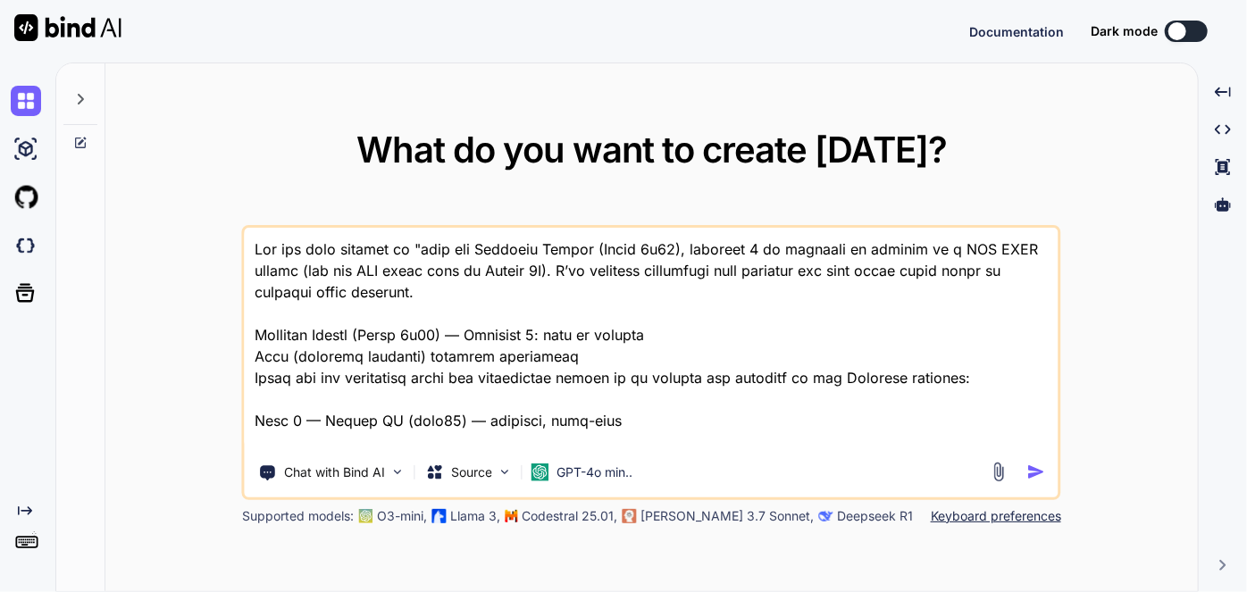
type textarea "x"
click at [614, 428] on textarea at bounding box center [652, 338] width 814 height 221
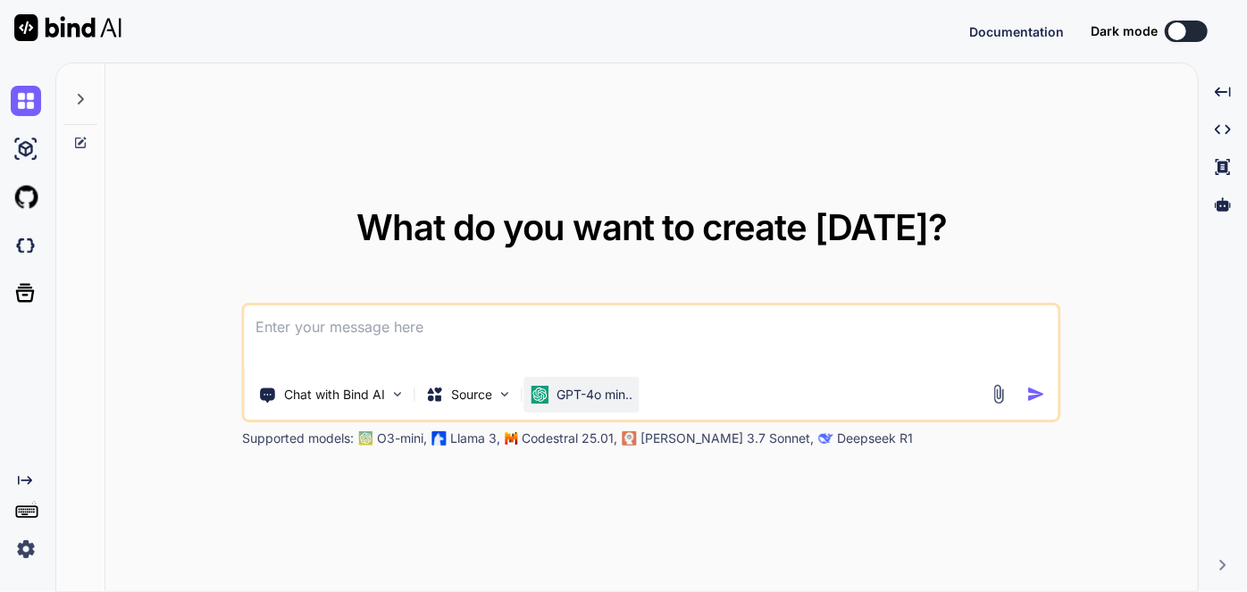
click at [576, 393] on p "GPT-4o min.." at bounding box center [594, 395] width 76 height 18
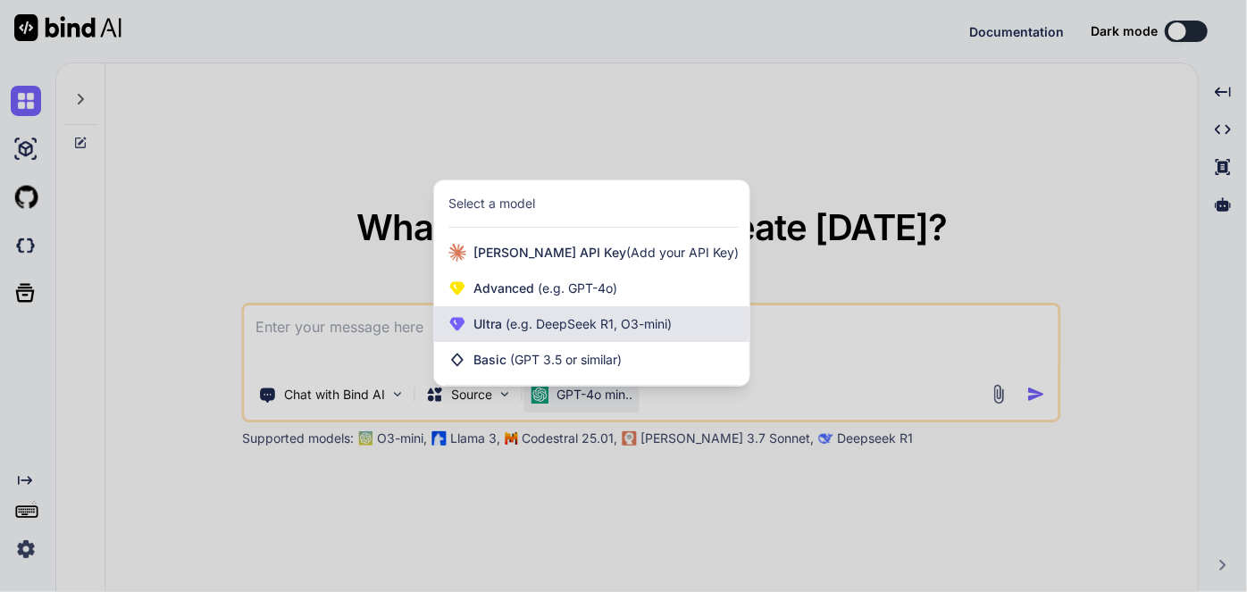
click at [593, 325] on span "(e.g. DeepSeek R1, O3-mini)" at bounding box center [587, 323] width 170 height 15
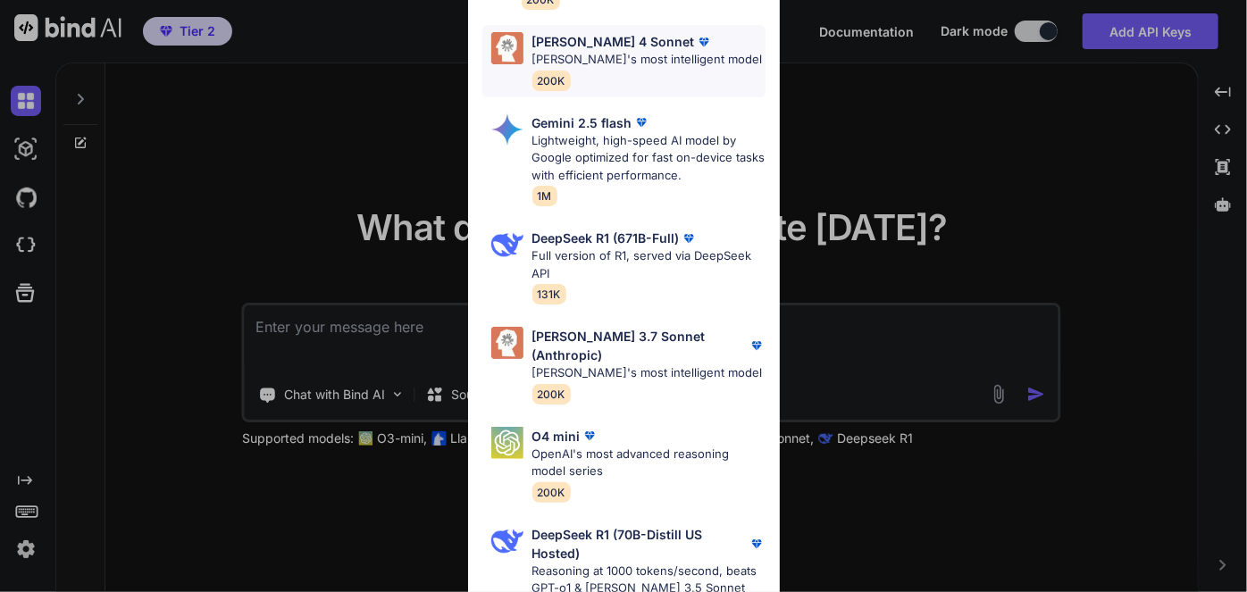
scroll to position [275, 0]
click at [413, 163] on div "Ultra Models Gemini 2.5 Pro Google's advanced multimodal AI model capable of un…" at bounding box center [623, 296] width 1247 height 592
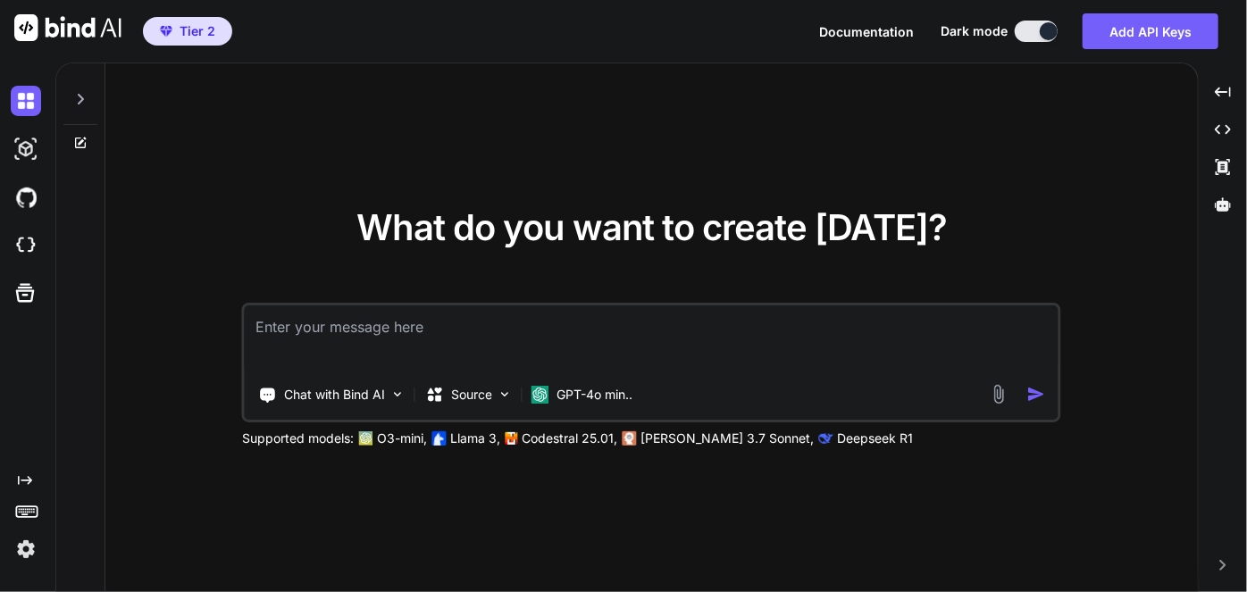
click at [25, 482] on icon "Created with Pixso." at bounding box center [25, 480] width 14 height 14
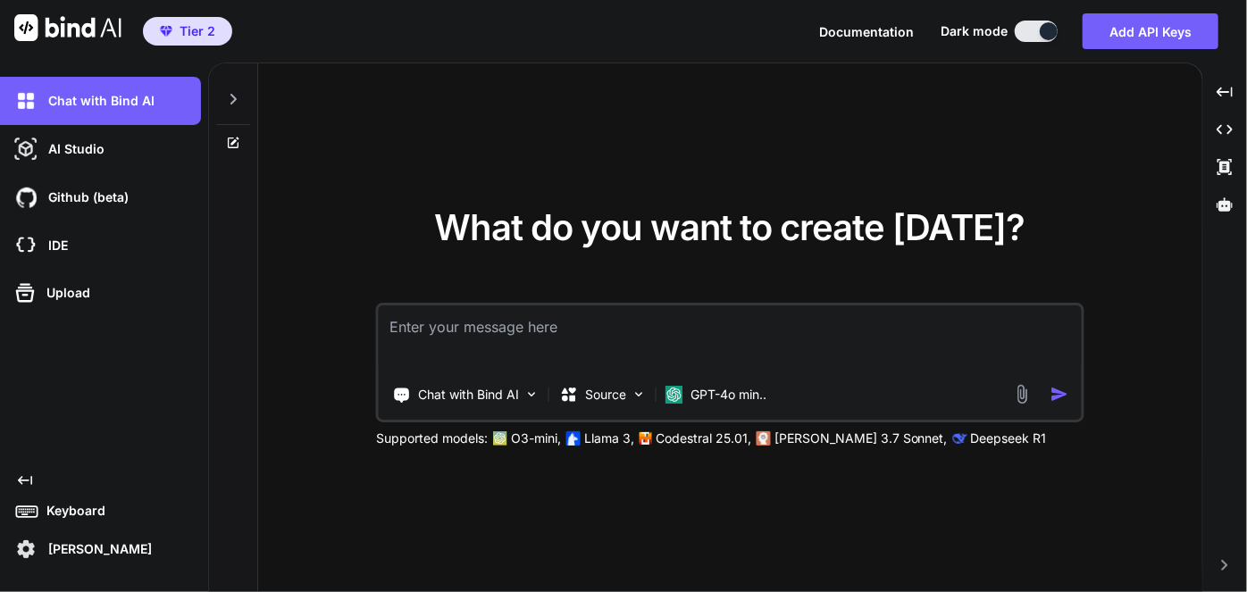
click at [88, 554] on p "[PERSON_NAME]" at bounding box center [96, 549] width 111 height 18
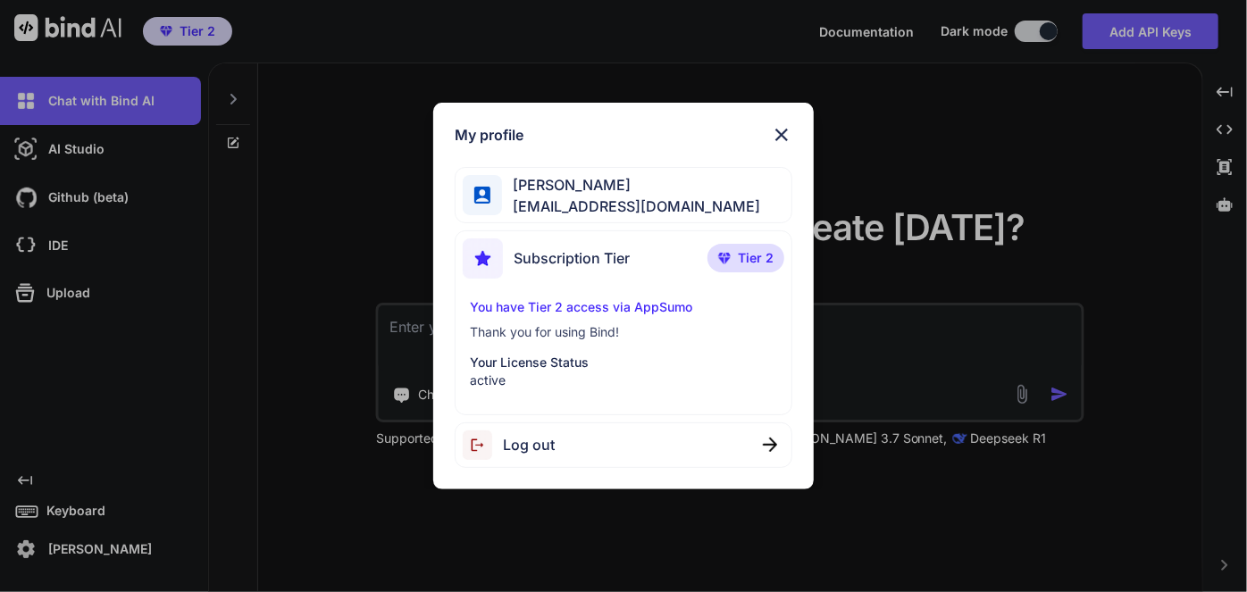
click at [88, 554] on div "My profile [PERSON_NAME] [PERSON_NAME][EMAIL_ADDRESS][DOMAIN_NAME] Subscription…" at bounding box center [623, 296] width 1247 height 592
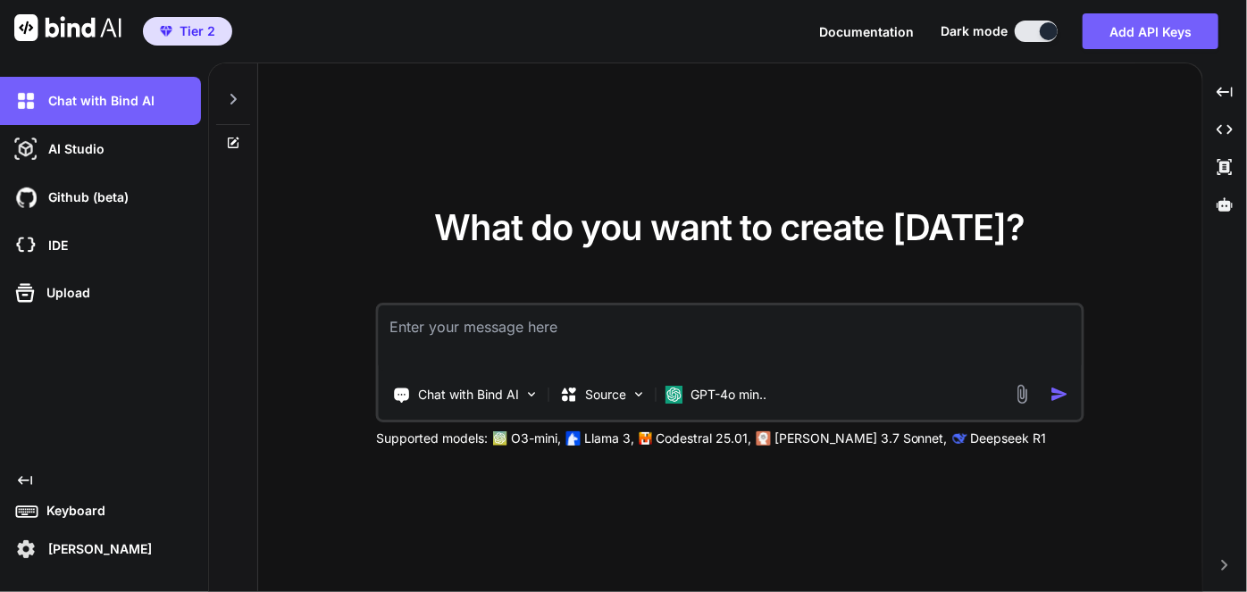
click at [88, 554] on p "[PERSON_NAME]" at bounding box center [96, 549] width 111 height 18
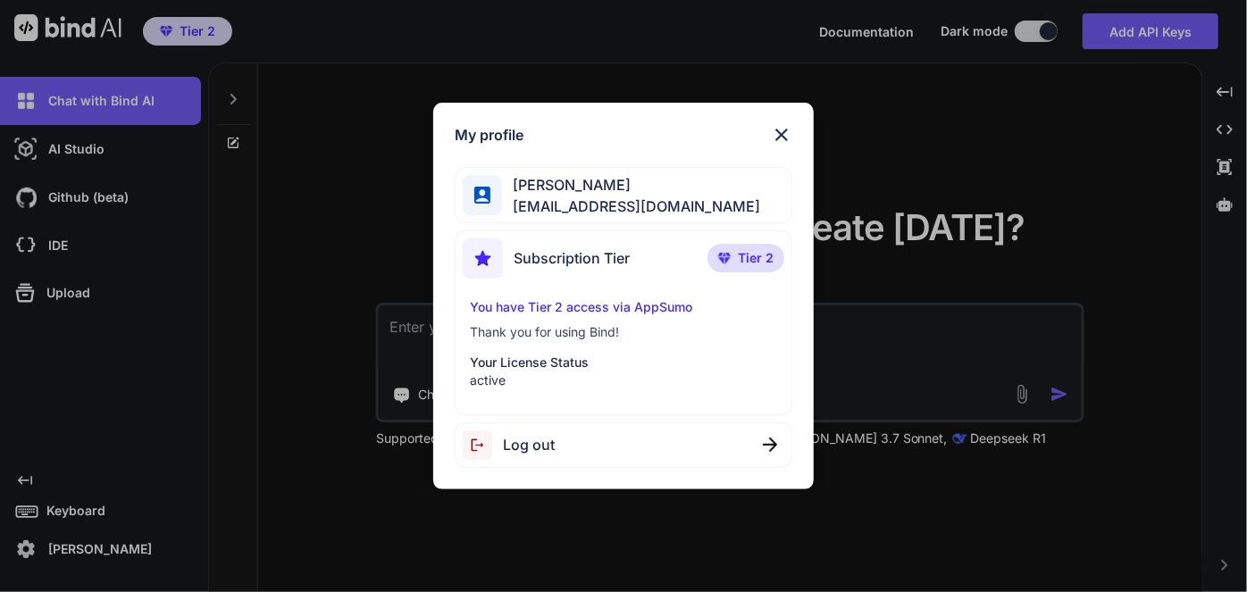
click at [545, 307] on p "You have Tier 2 access via AppSumo" at bounding box center [624, 307] width 308 height 18
click at [550, 336] on p "Thank you for using Bind!" at bounding box center [624, 332] width 308 height 18
click at [736, 257] on p "Tier 2" at bounding box center [745, 258] width 77 height 29
click at [622, 198] on span "[EMAIL_ADDRESS][DOMAIN_NAME]" at bounding box center [631, 206] width 258 height 21
click at [779, 141] on img at bounding box center [781, 134] width 21 height 21
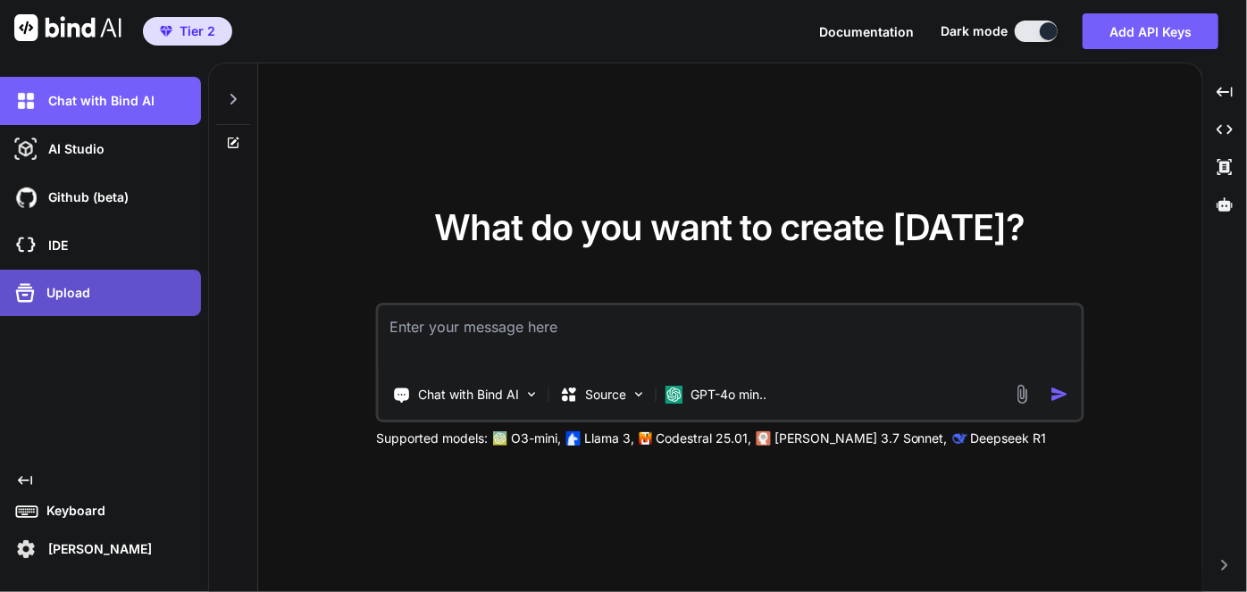
click at [42, 306] on div "Upload" at bounding box center [106, 293] width 190 height 29
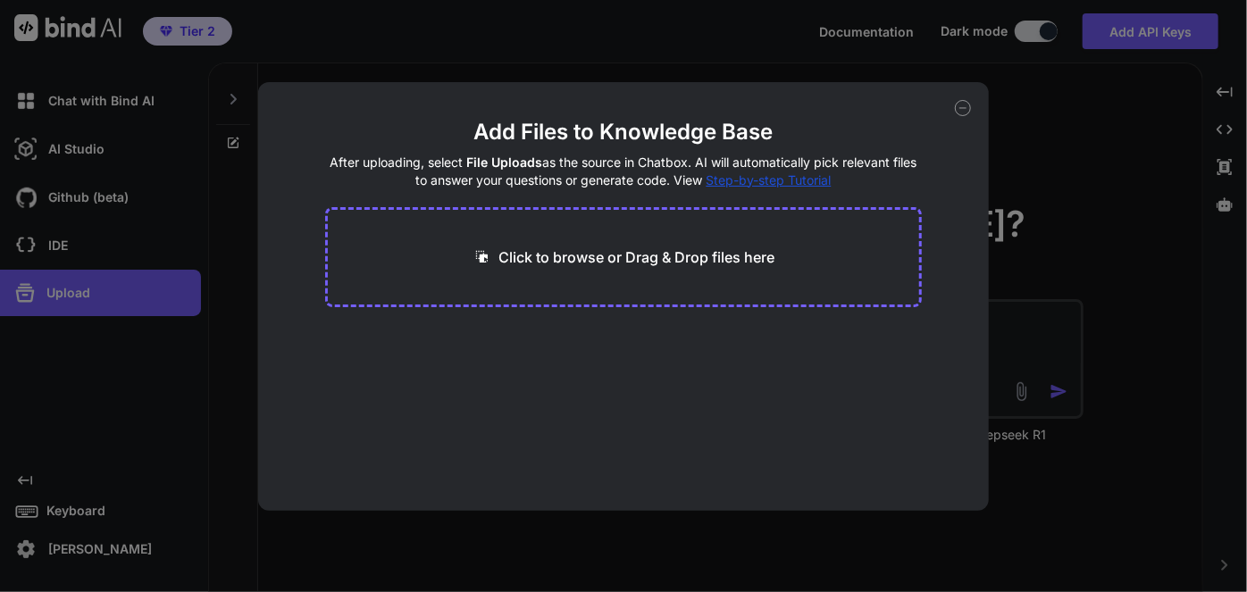
click at [958, 105] on icon at bounding box center [963, 108] width 16 height 16
